Goal: Task Accomplishment & Management: Manage account settings

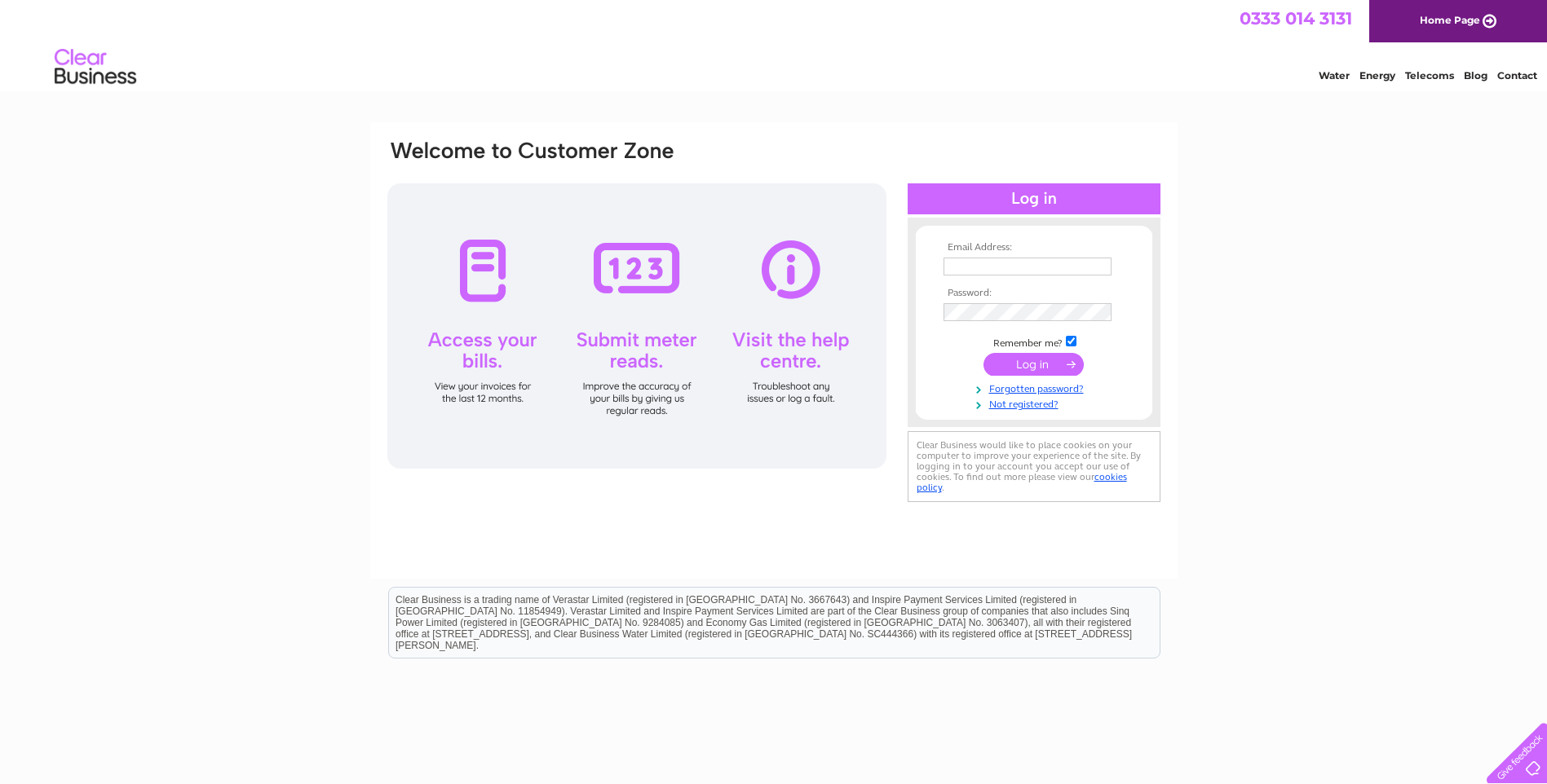
type input "[EMAIL_ADDRESS][DOMAIN_NAME]"
click at [1024, 362] on input "submit" at bounding box center [1034, 364] width 100 height 23
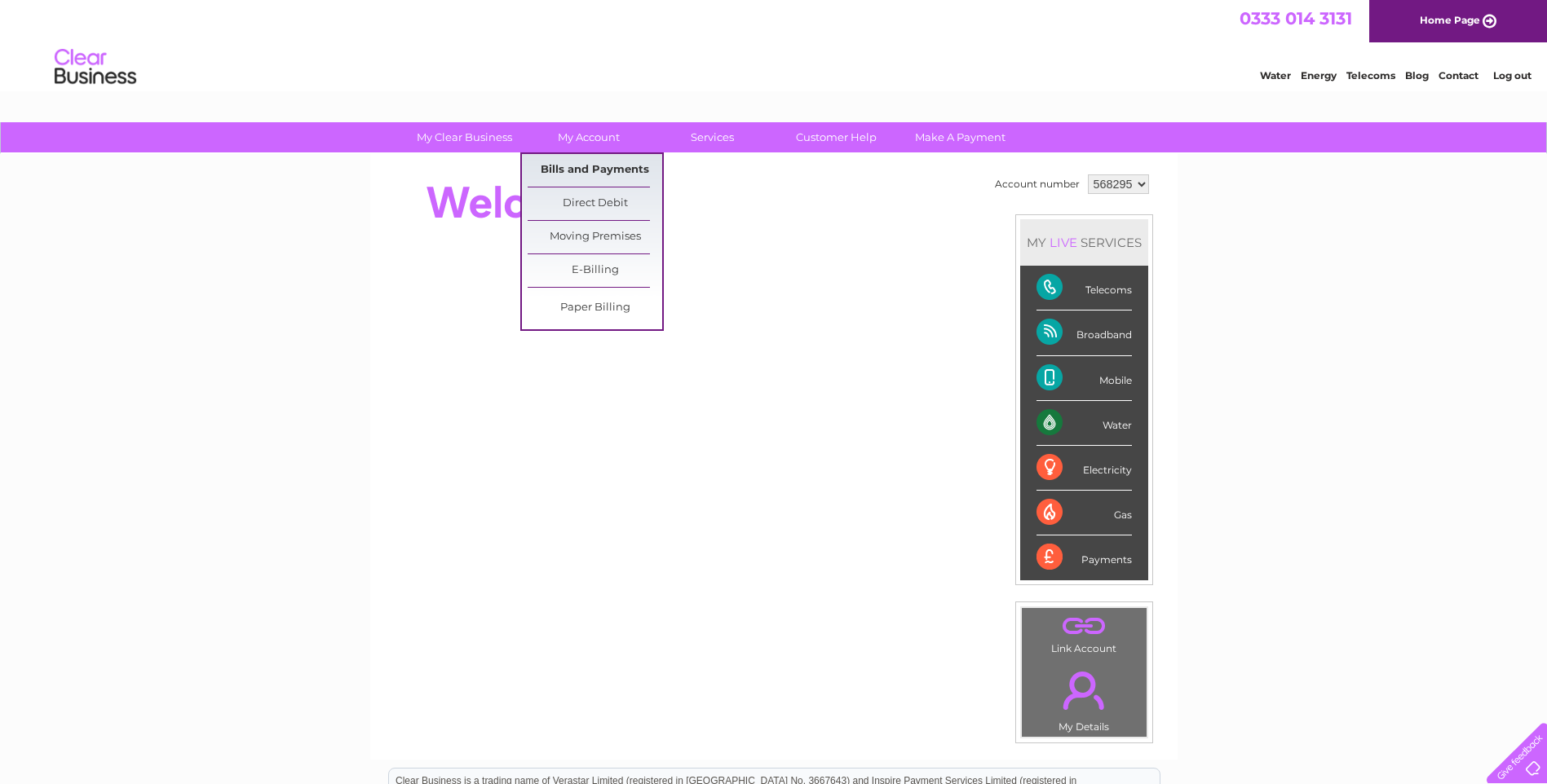
click at [589, 174] on link "Bills and Payments" at bounding box center [594, 170] width 134 height 32
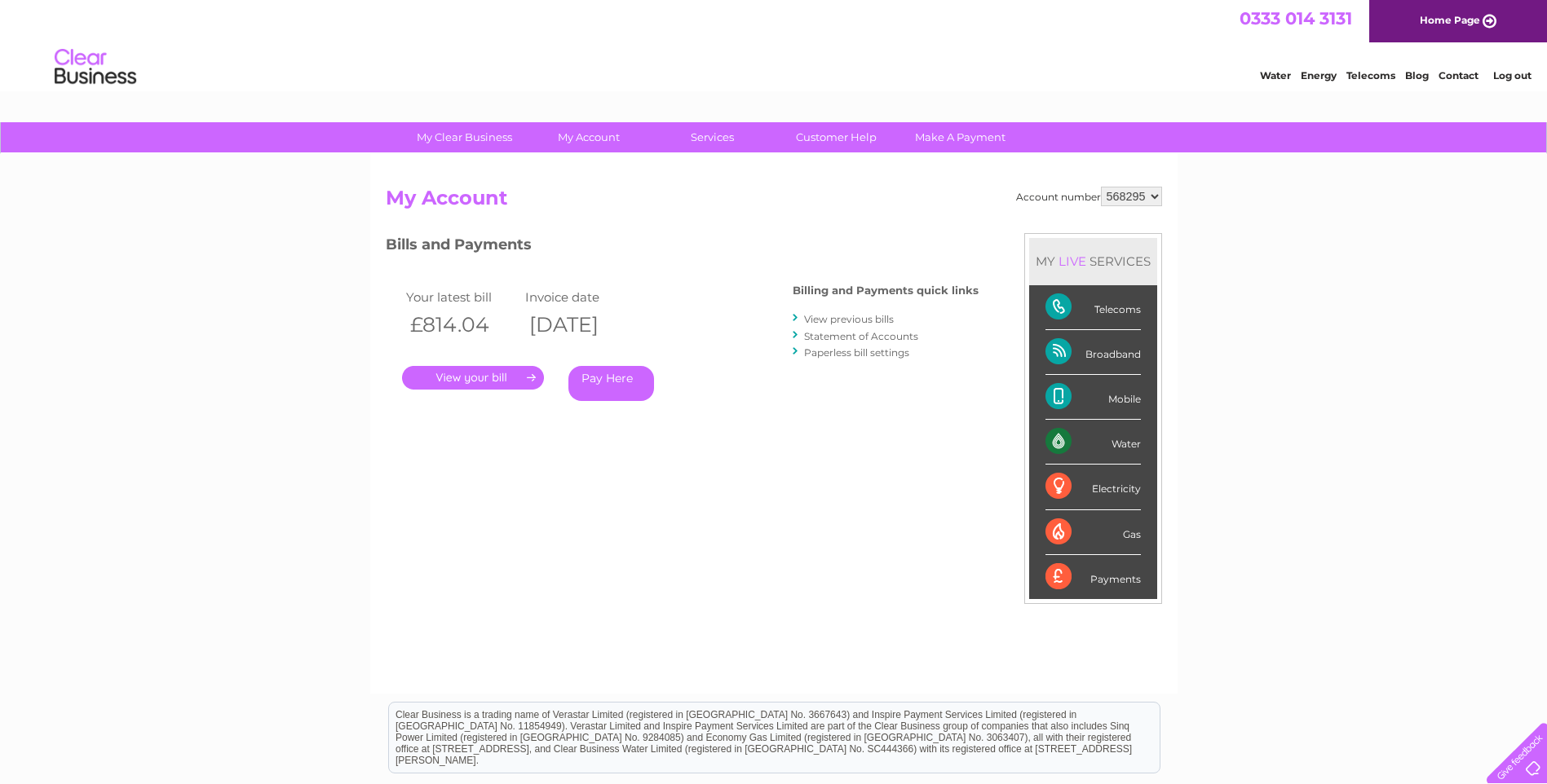
click at [464, 376] on link "." at bounding box center [473, 378] width 142 height 23
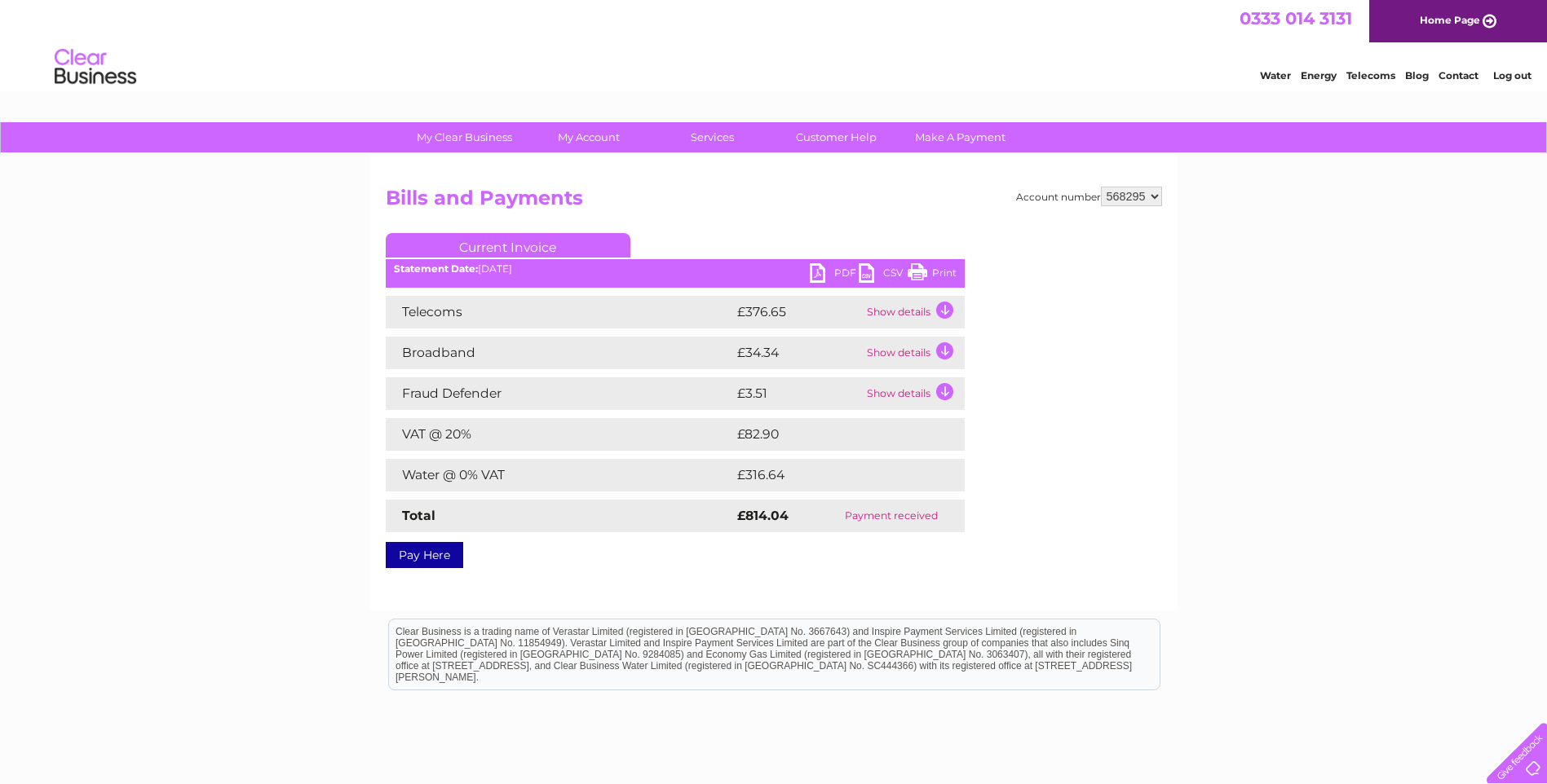
click at [816, 270] on link "PDF" at bounding box center [834, 275] width 49 height 23
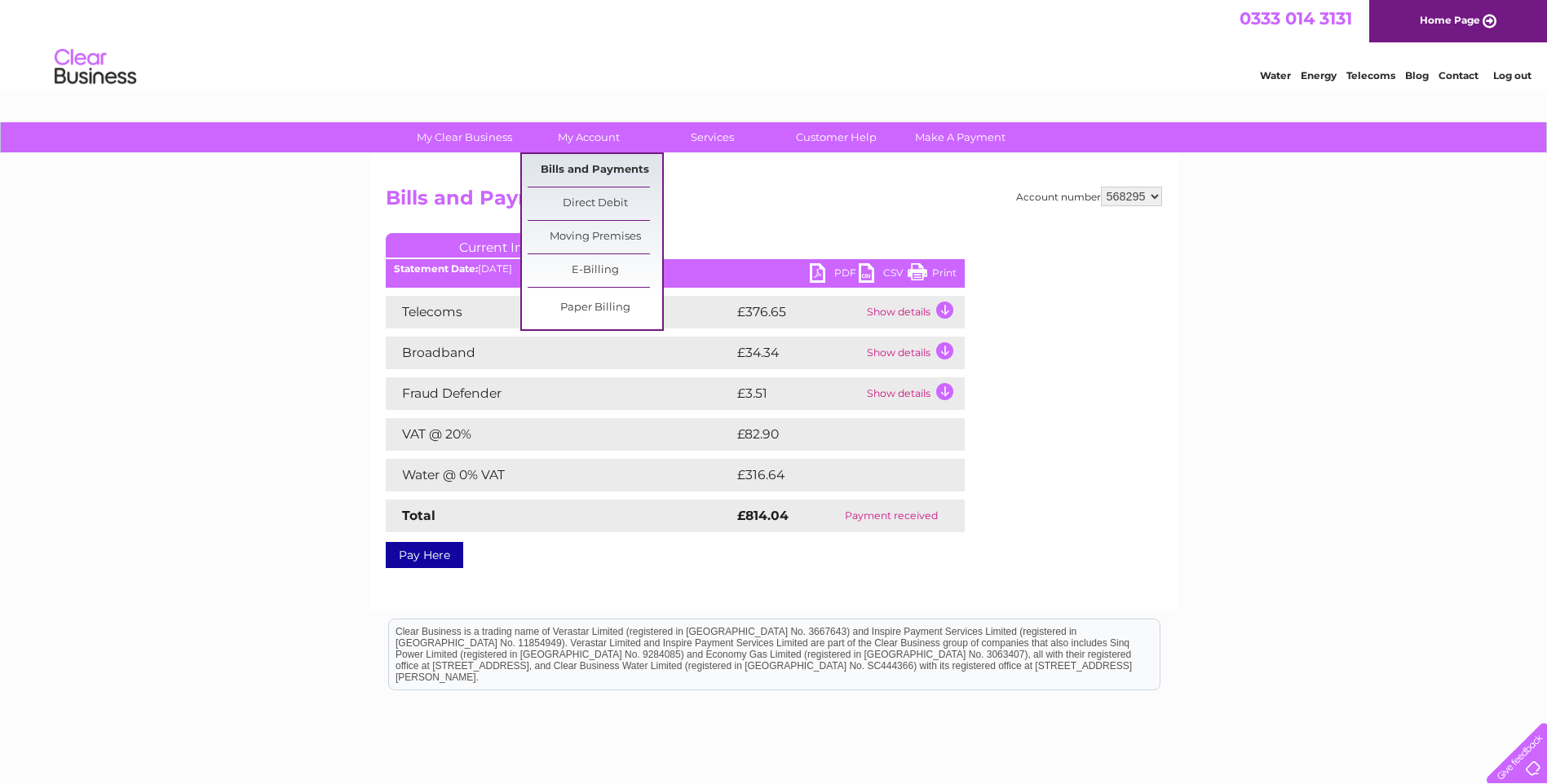
click at [603, 169] on link "Bills and Payments" at bounding box center [594, 170] width 134 height 32
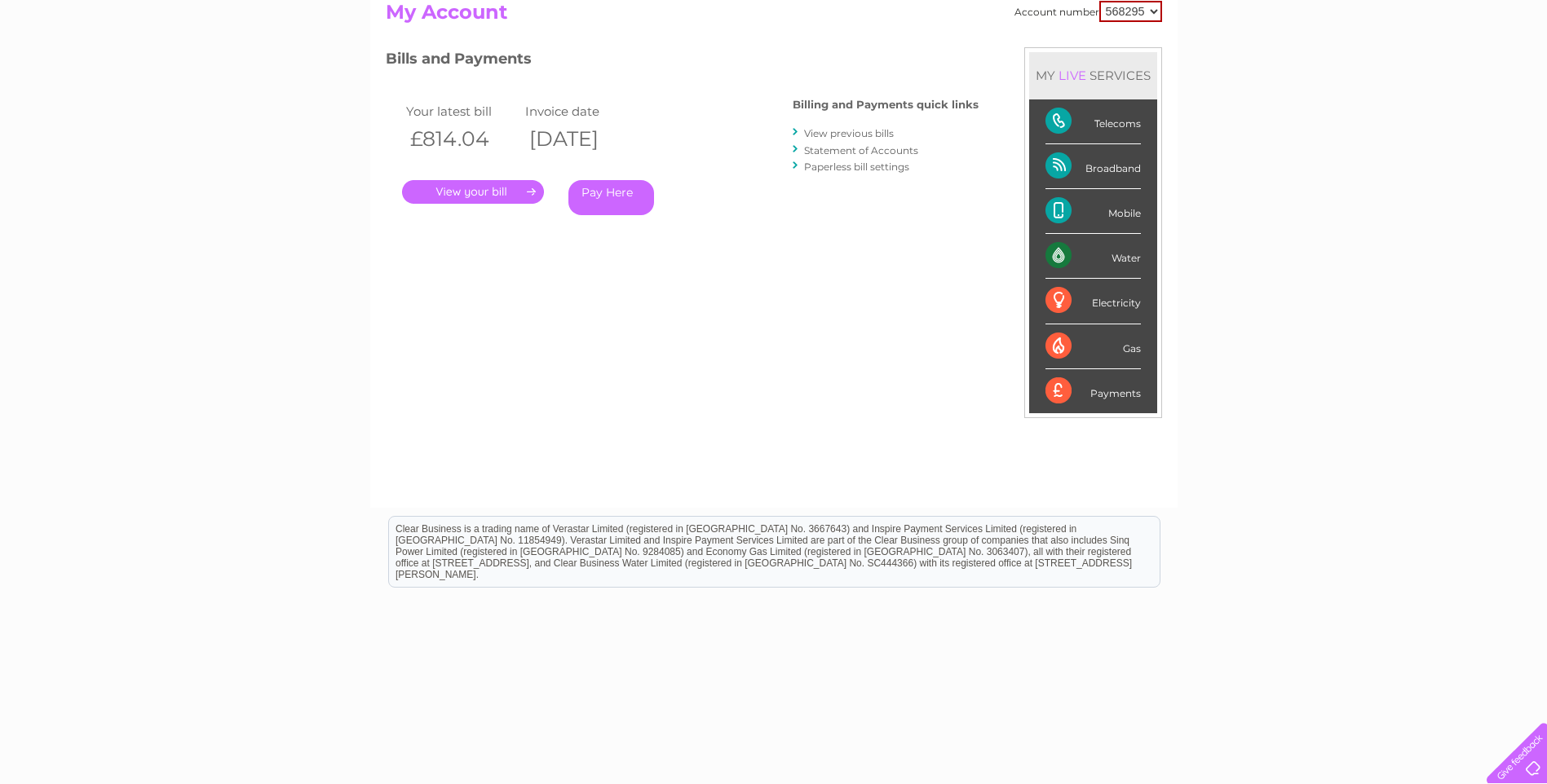
scroll to position [200, 0]
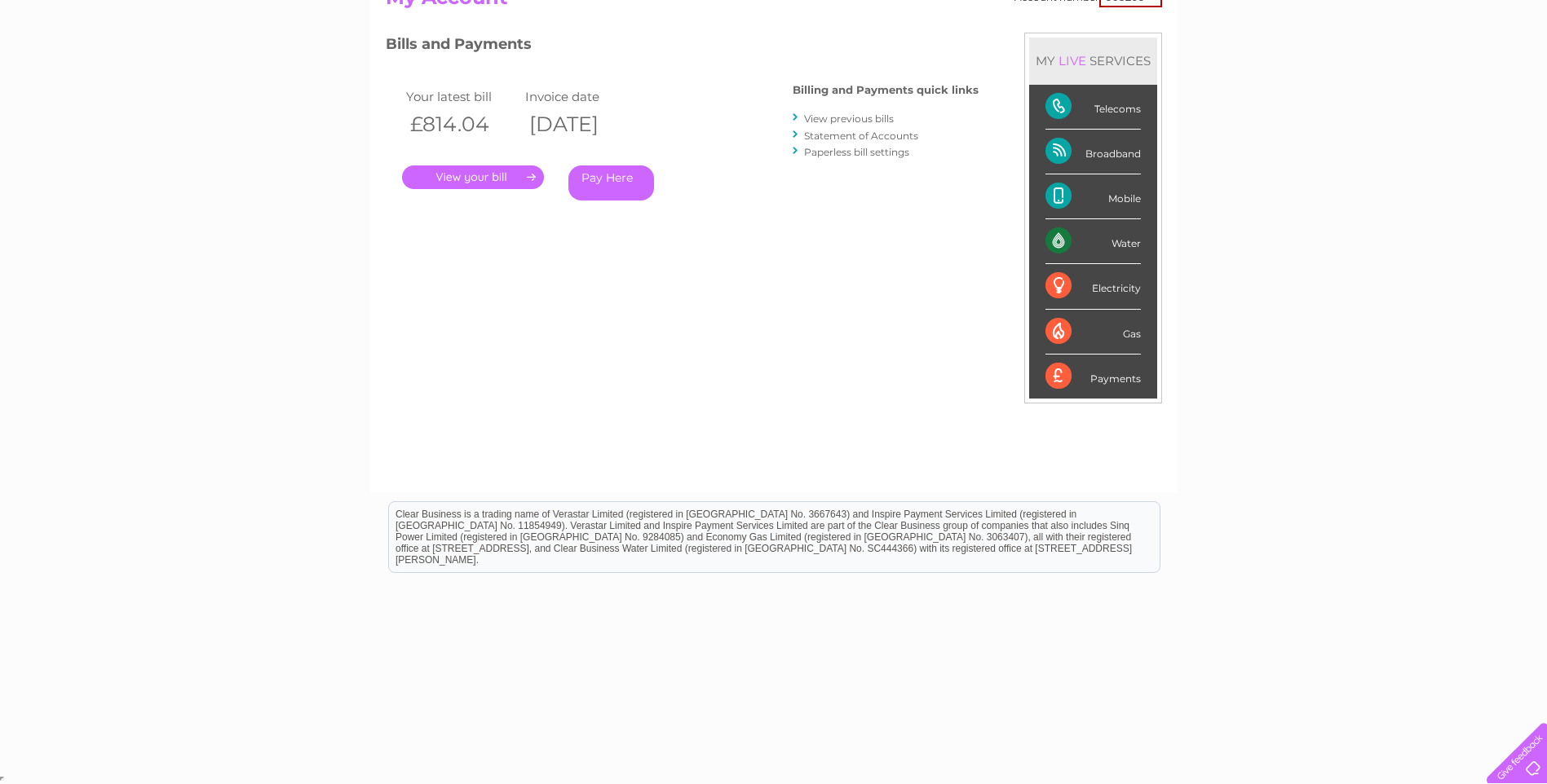
click at [901, 484] on div "Account number 568295 My Account MY LIVE SERVICES Telecoms Broadband Mobile Wat…" at bounding box center [774, 223] width 808 height 540
